Goal: Transaction & Acquisition: Purchase product/service

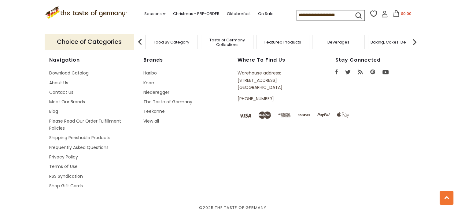
scroll to position [1186, 0]
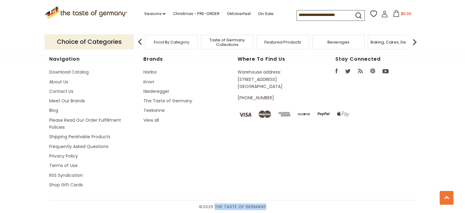
drag, startPoint x: 272, startPoint y: 203, endPoint x: 216, endPoint y: 209, distance: 55.7
click at [216, 209] on span "© 2025 The Taste of Germany" at bounding box center [232, 206] width 367 height 7
copy span "The Taste of Germany"
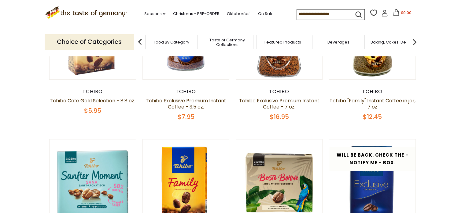
scroll to position [0, 0]
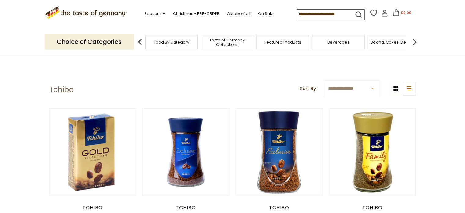
click at [416, 41] on img at bounding box center [415, 42] width 12 height 12
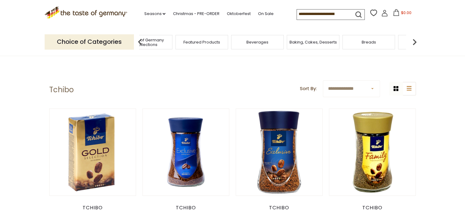
click at [416, 41] on img at bounding box center [415, 42] width 12 height 12
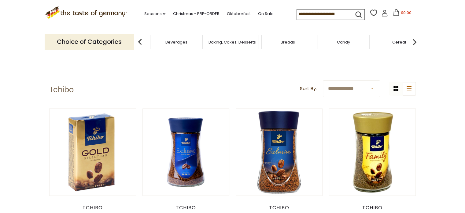
click at [416, 41] on img at bounding box center [415, 42] width 12 height 12
click at [284, 40] on span "Coffee, Cocoa & Tea" at bounding box center [268, 42] width 42 height 5
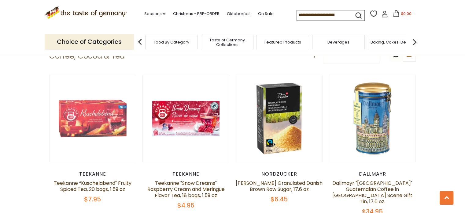
scroll to position [153, 0]
